Goal: Transaction & Acquisition: Book appointment/travel/reservation

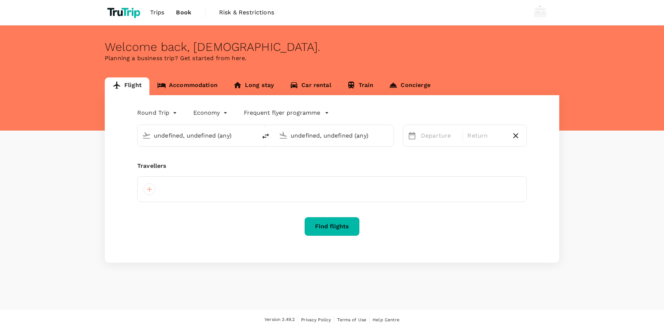
type input "[GEOGRAPHIC_DATA], [GEOGRAPHIC_DATA] (any)"
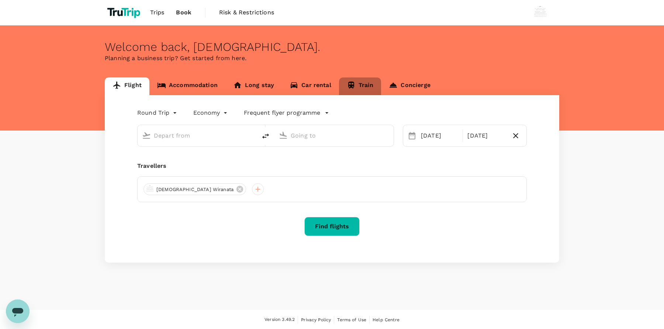
click at [364, 90] on link "Train" at bounding box center [360, 86] width 42 height 18
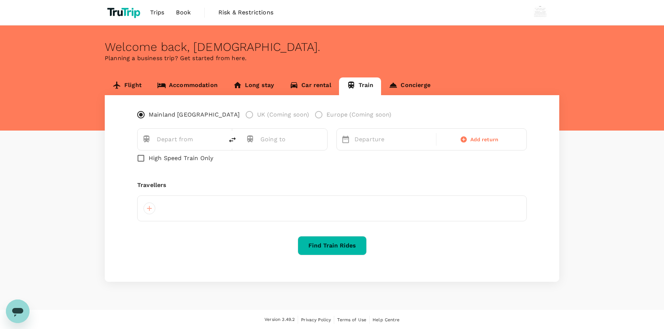
type input "Shanghai (SHH)"
type input "Beijing (BJP)"
click at [366, 141] on p "Departure" at bounding box center [393, 139] width 77 height 9
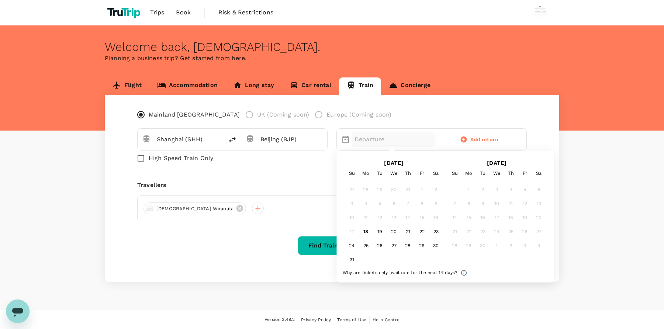
click at [425, 246] on div "29" at bounding box center [422, 246] width 14 height 14
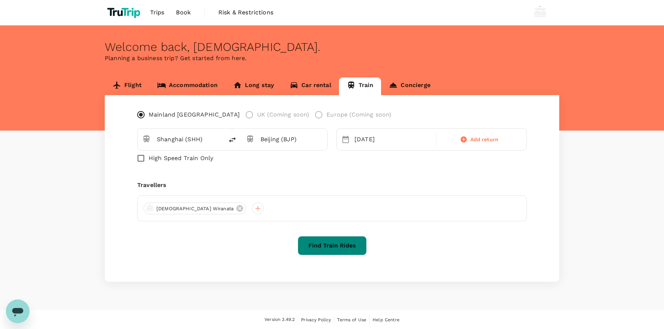
click at [318, 239] on button "Find Train Rides" at bounding box center [332, 245] width 69 height 19
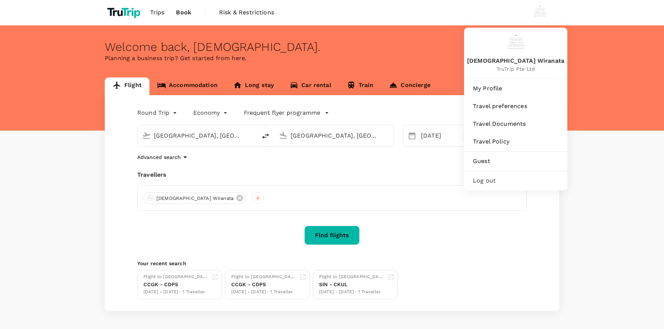
type input "[GEOGRAPHIC_DATA], [GEOGRAPHIC_DATA] (any)"
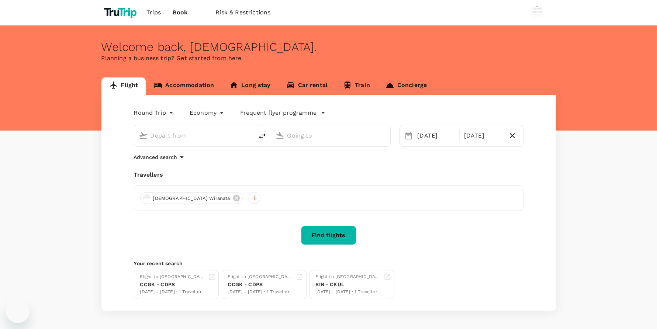
type input "[GEOGRAPHIC_DATA], [GEOGRAPHIC_DATA] (any)"
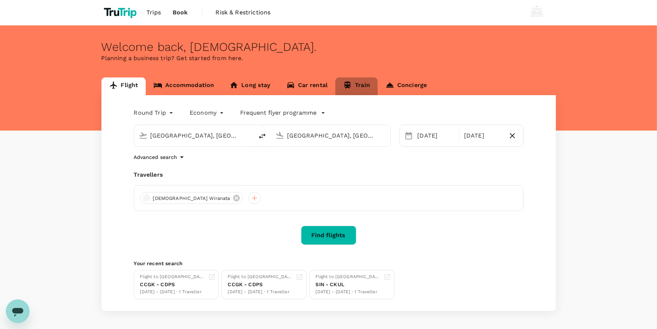
click at [354, 89] on link "Train" at bounding box center [356, 86] width 42 height 18
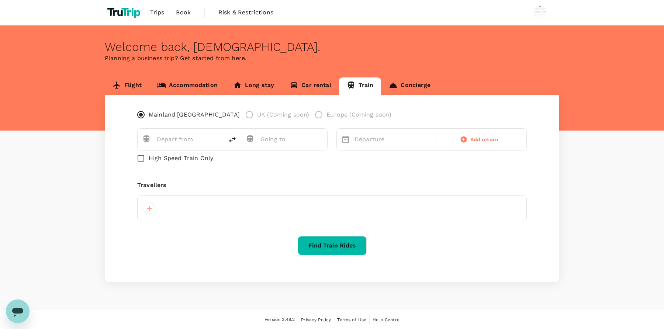
type input "Shanghai (SHH)"
type input "Beijing (BJP)"
type input "Shanghai (SHH)"
type input "Beijing (BJP)"
click at [139, 159] on input "High Speed Train Only" at bounding box center [140, 158] width 15 height 15
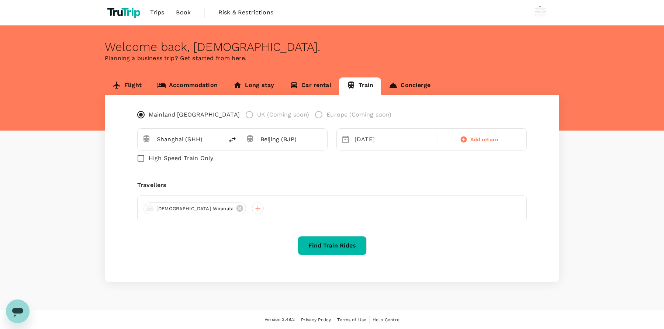
checkbox input "true"
click at [337, 251] on button "Find Train Rides" at bounding box center [332, 245] width 69 height 19
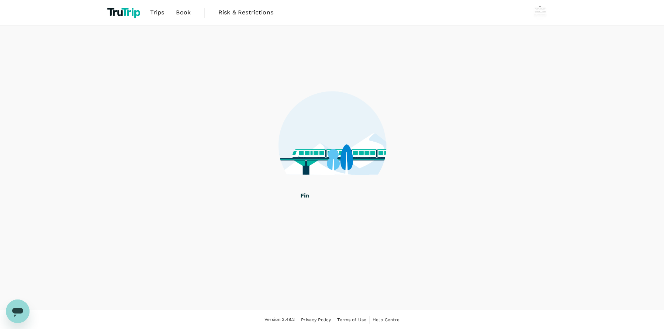
click at [25, 115] on div at bounding box center [332, 140] width 664 height 231
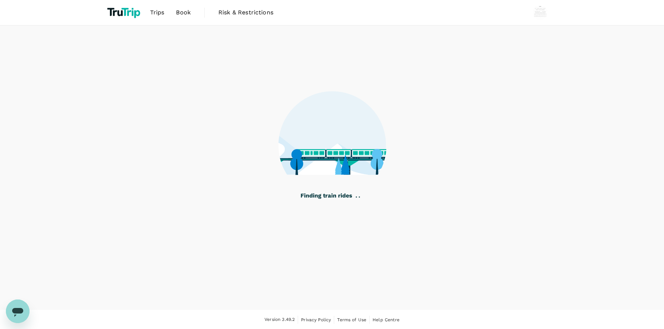
click at [189, 6] on link "Book" at bounding box center [183, 12] width 27 height 25
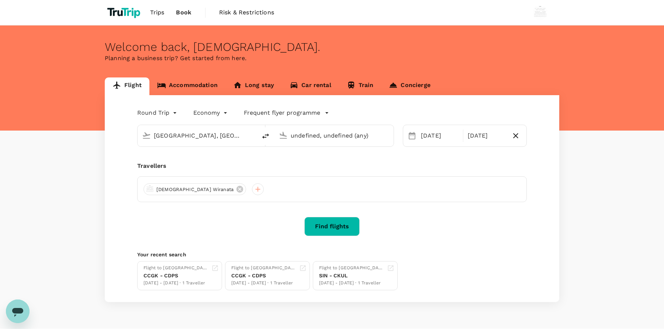
type input "[GEOGRAPHIC_DATA], [GEOGRAPHIC_DATA] (any)"
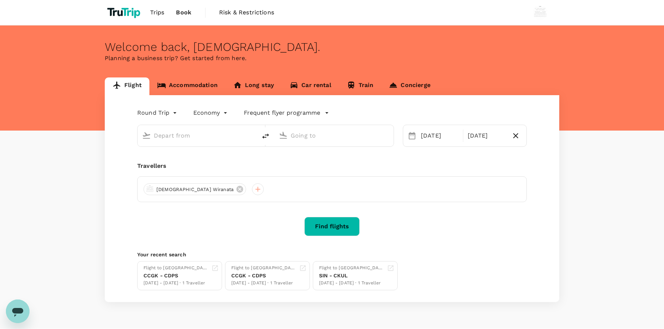
type input "[GEOGRAPHIC_DATA], [GEOGRAPHIC_DATA] (any)"
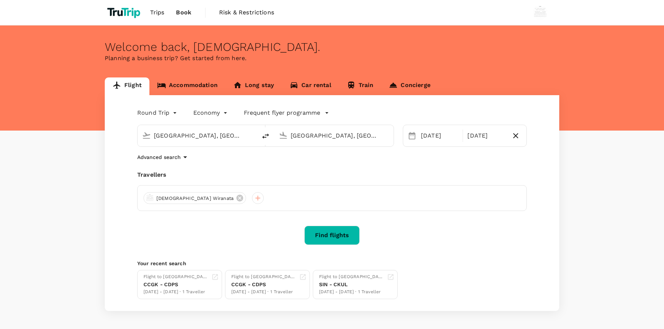
click at [356, 82] on link "Train" at bounding box center [360, 86] width 42 height 18
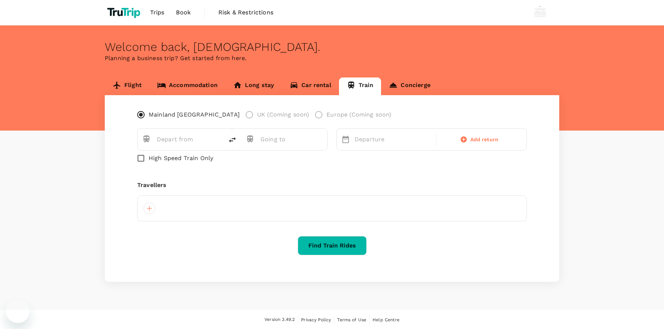
checkbox input "true"
type input "Shanghai (SHH)"
type input "Beijing (BJP)"
click at [373, 141] on div "[DATE]" at bounding box center [393, 139] width 83 height 15
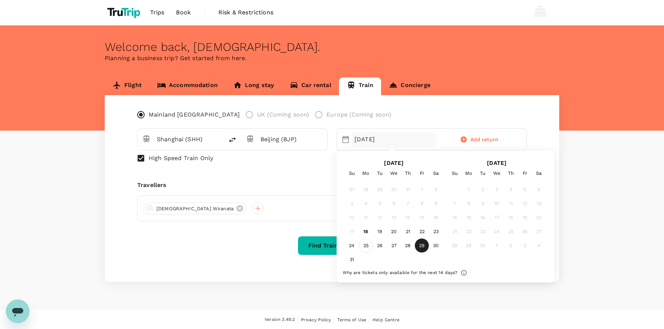
click at [366, 248] on div "25" at bounding box center [366, 246] width 14 height 14
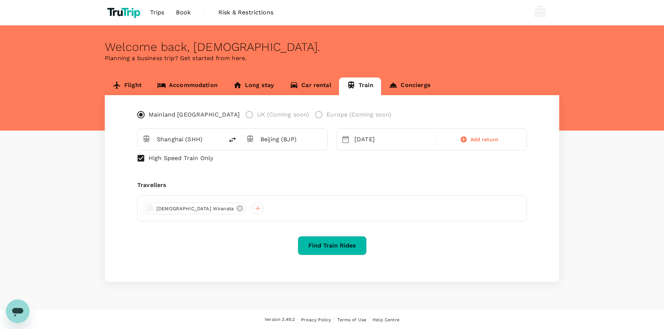
click at [180, 160] on span "High Speed Train Only" at bounding box center [181, 158] width 65 height 9
click at [149, 160] on input "High Speed Train Only" at bounding box center [140, 158] width 15 height 15
checkbox input "false"
click at [331, 242] on button "Find Train Rides" at bounding box center [332, 245] width 69 height 19
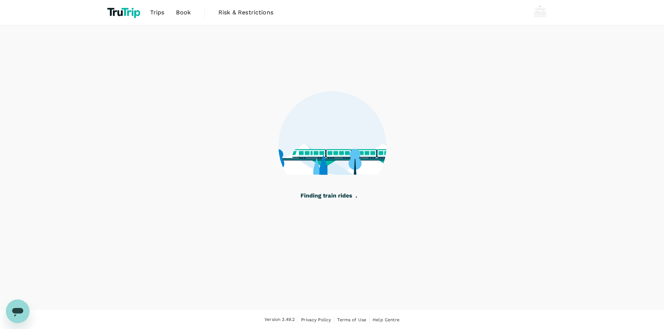
click at [53, 151] on div at bounding box center [332, 140] width 664 height 231
click at [186, 11] on span "Book" at bounding box center [183, 12] width 15 height 9
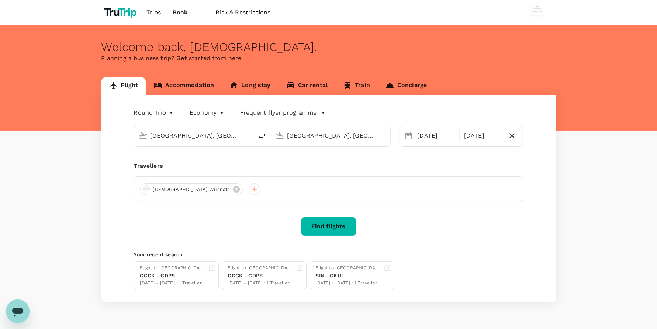
type input "[GEOGRAPHIC_DATA], [GEOGRAPHIC_DATA] (any)"
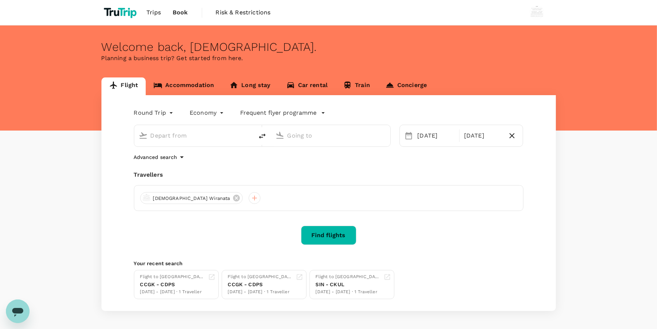
type input "[GEOGRAPHIC_DATA], [GEOGRAPHIC_DATA] (any)"
click at [31, 82] on div "Flight Accommodation Long stay Car rental Train Concierge Round Trip roundtrip …" at bounding box center [328, 194] width 657 height 234
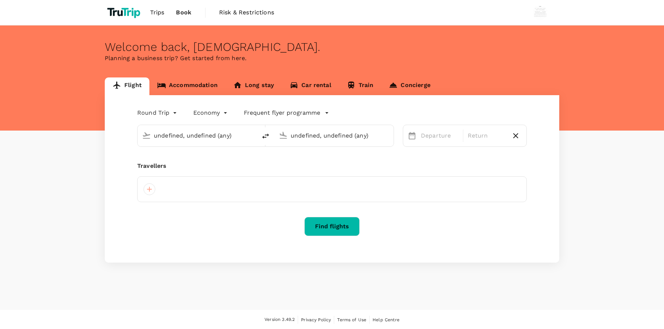
type input "undefined, undefined (any)"
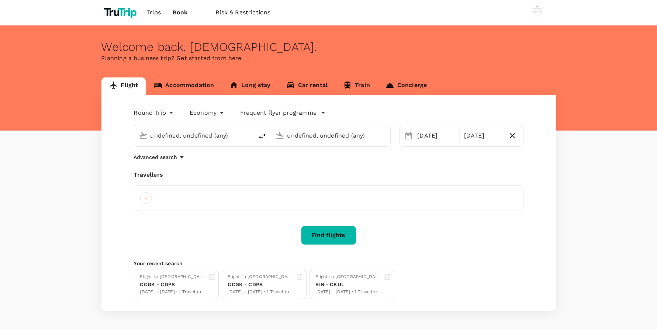
type input "[GEOGRAPHIC_DATA], [GEOGRAPHIC_DATA] (any)"
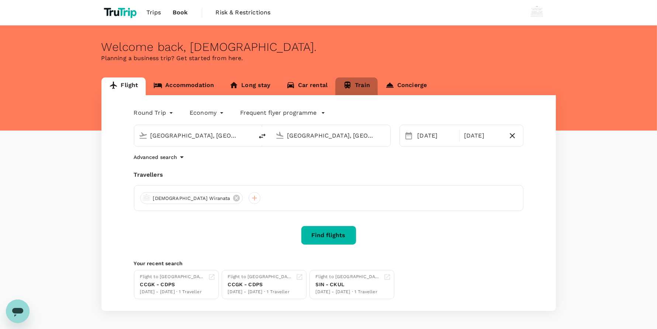
click at [355, 88] on link "Train" at bounding box center [356, 86] width 42 height 18
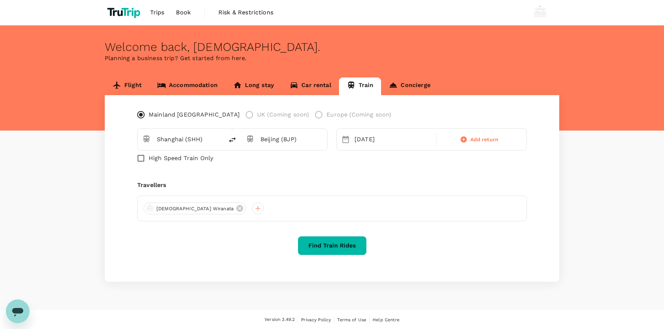
type input "Shanghai (SHH)"
type input "Beijing (BJP)"
click at [277, 142] on input "Beijing (BJP)" at bounding box center [285, 139] width 51 height 11
click at [214, 133] on div "Shanghai (SHH)" at bounding box center [185, 137] width 68 height 18
drag, startPoint x: 184, startPoint y: 159, endPoint x: 283, endPoint y: 139, distance: 100.9
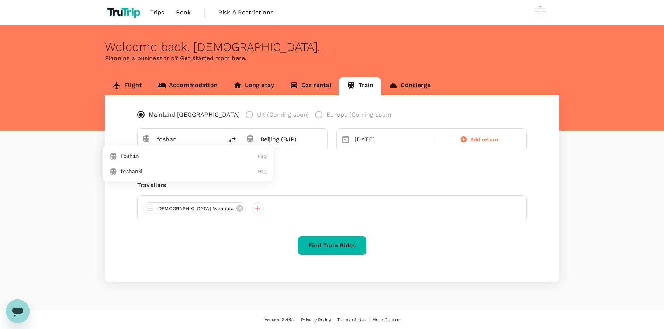
click at [184, 158] on p "Foshan" at bounding box center [189, 155] width 137 height 7
type input "Foshan (FSQ)"
click at [298, 141] on input "Beijing (BJP)" at bounding box center [285, 139] width 51 height 11
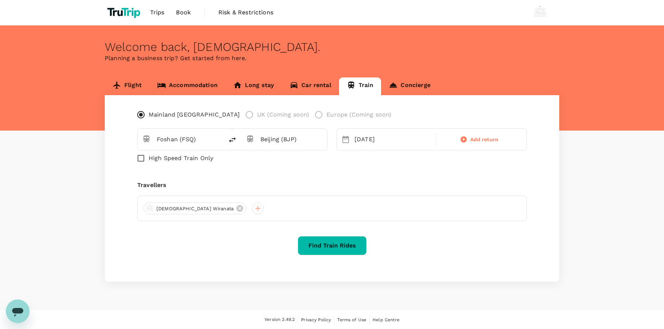
click at [298, 141] on input "Beijing (BJP)" at bounding box center [285, 139] width 51 height 11
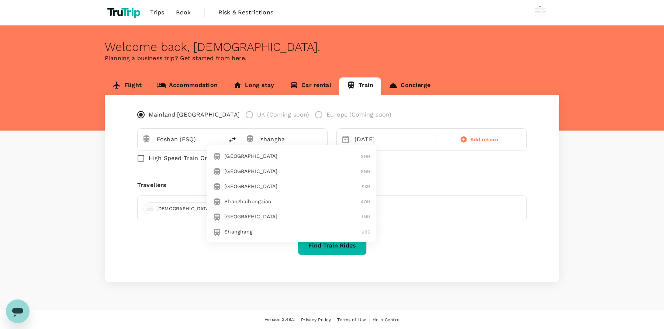
click at [277, 153] on p "Shanghai" at bounding box center [292, 155] width 136 height 7
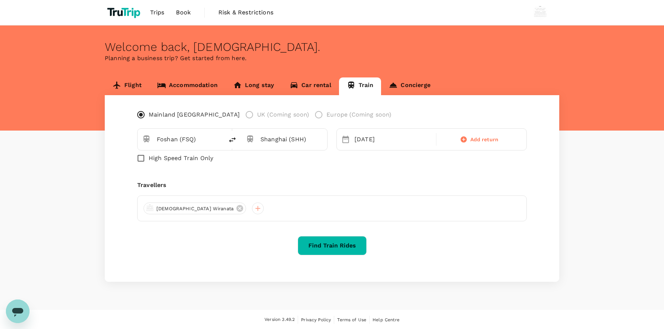
type input "Shanghai (SHH)"
click at [344, 249] on button "Find Train Rides" at bounding box center [332, 245] width 69 height 19
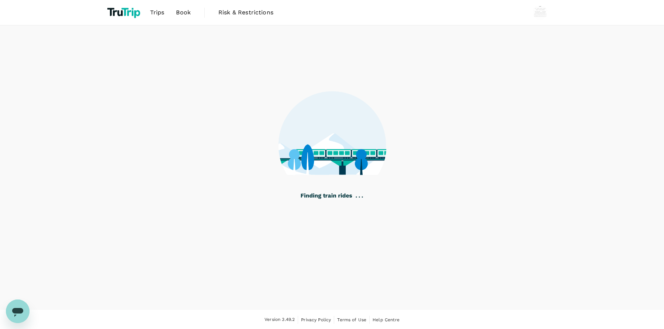
click at [176, 10] on span "Book" at bounding box center [183, 12] width 15 height 9
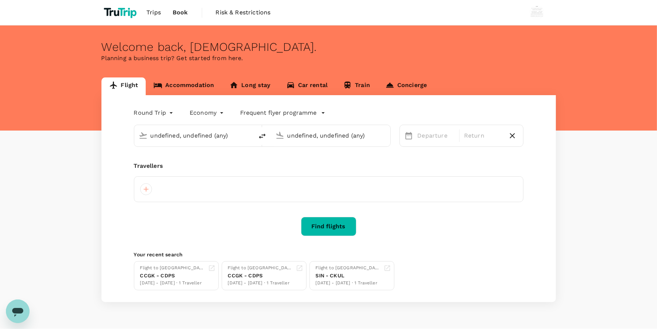
type input "[GEOGRAPHIC_DATA], [GEOGRAPHIC_DATA] (any)"
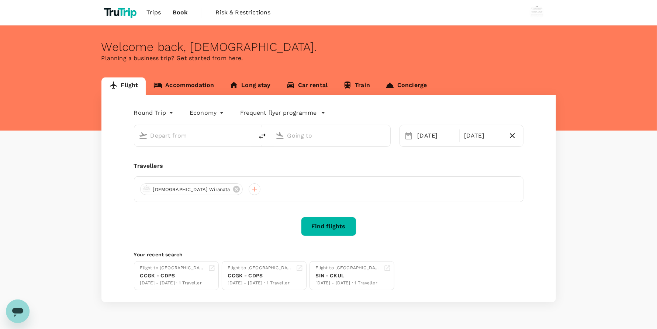
type input "[GEOGRAPHIC_DATA], [GEOGRAPHIC_DATA] (any)"
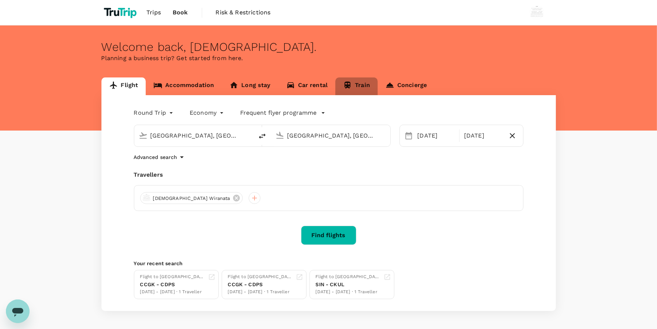
click at [345, 85] on icon at bounding box center [348, 85] width 6 height 7
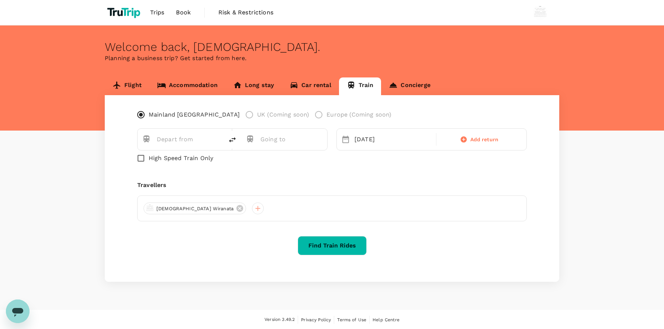
type input "Foshan (FSQ)"
type input "Shanghai (SHH)"
type input "Foshan (FSQ)"
type input "Shanghai (SHH)"
drag, startPoint x: 340, startPoint y: 240, endPoint x: 342, endPoint y: 233, distance: 7.0
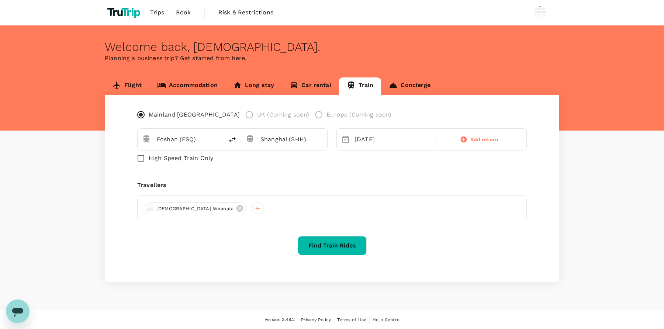
click at [338, 239] on button "Find Train Rides" at bounding box center [332, 245] width 69 height 19
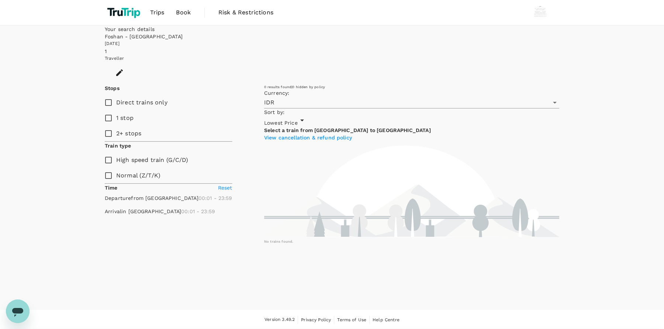
type input "1411"
click at [185, 10] on span "Book" at bounding box center [183, 12] width 15 height 9
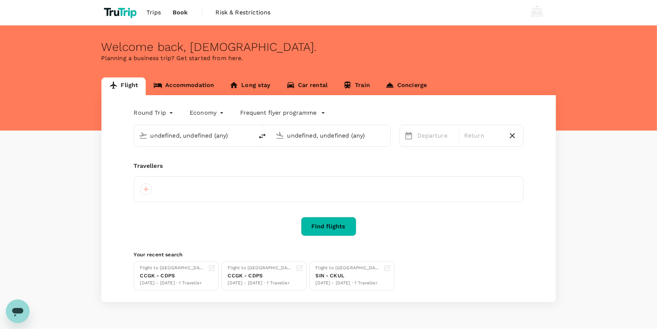
type input "[GEOGRAPHIC_DATA], [GEOGRAPHIC_DATA] (any)"
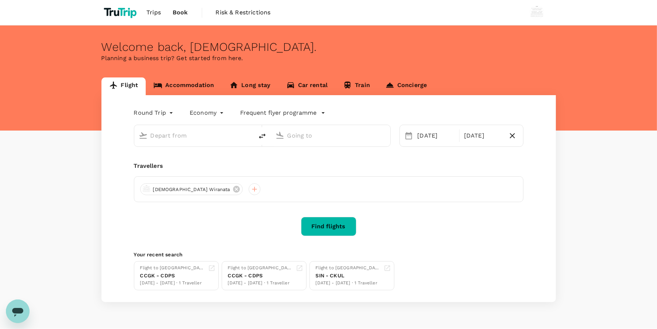
type input "[GEOGRAPHIC_DATA], [GEOGRAPHIC_DATA] (any)"
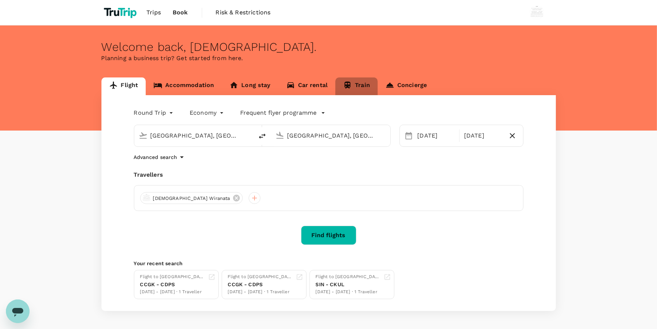
click at [370, 86] on link "Train" at bounding box center [356, 86] width 42 height 18
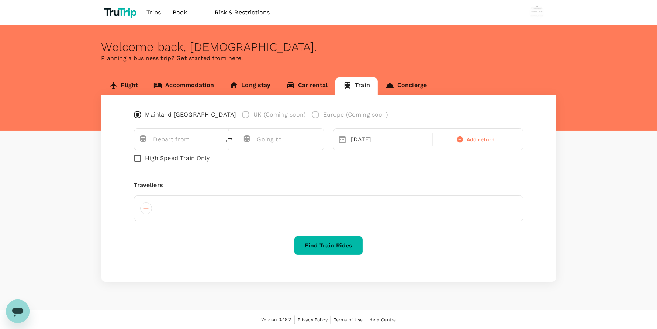
type input "Foshan (FSQ)"
type input "Shanghai (SHH)"
type input "Foshan (FSQ)"
type input "Shanghai (SHH)"
type input "Foshan (FSQ)"
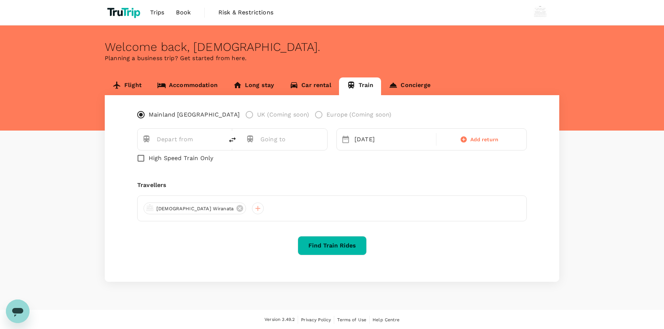
type input "Shanghai (SHH)"
click at [589, 93] on div "Flight Accommodation Long stay Car rental Train Concierge Mainland China UK (Co…" at bounding box center [332, 179] width 664 height 204
click at [327, 244] on button "Find Train Rides" at bounding box center [332, 245] width 69 height 19
click at [345, 249] on button "Find Train Rides" at bounding box center [332, 245] width 69 height 19
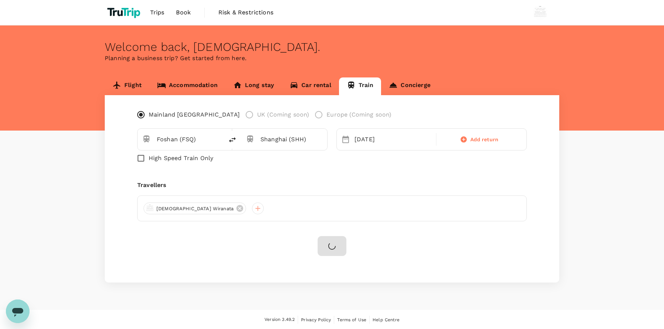
click at [369, 231] on div "Mainland China UK (Coming soon) Europe (Coming soon) Foshan (FSQ) Shanghai (SHH…" at bounding box center [332, 188] width 454 height 187
click at [340, 248] on button "Find Train Rides" at bounding box center [332, 245] width 69 height 19
click at [190, 11] on span "Book" at bounding box center [183, 12] width 15 height 9
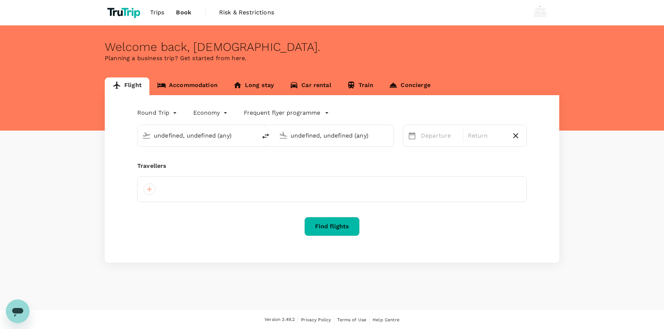
type input "[GEOGRAPHIC_DATA], [GEOGRAPHIC_DATA] (any)"
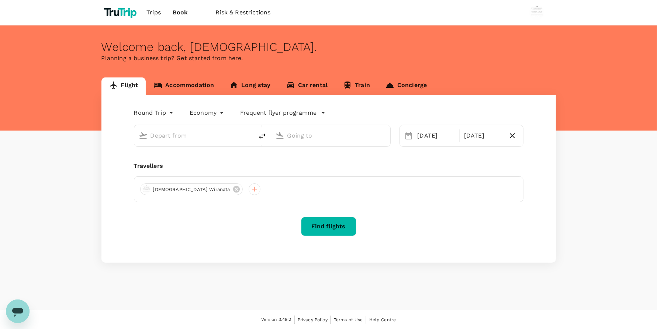
type input "[GEOGRAPHIC_DATA], [GEOGRAPHIC_DATA] (any)"
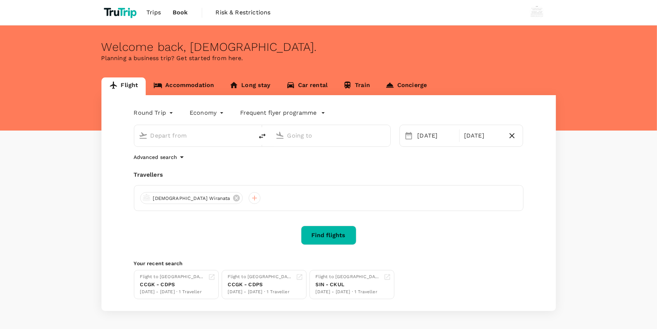
type input "[GEOGRAPHIC_DATA], [GEOGRAPHIC_DATA] (any)"
click at [360, 87] on link "Train" at bounding box center [356, 86] width 42 height 18
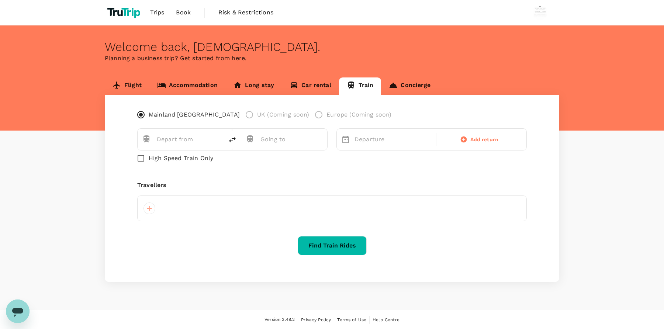
type input "Foshan (FSQ)"
type input "Shanghai (SHH)"
type input "Foshan (FSQ)"
type input "Shanghai (SHH)"
click at [352, 251] on button "Find Train Rides" at bounding box center [332, 245] width 69 height 19
